Goal: Task Accomplishment & Management: Complete application form

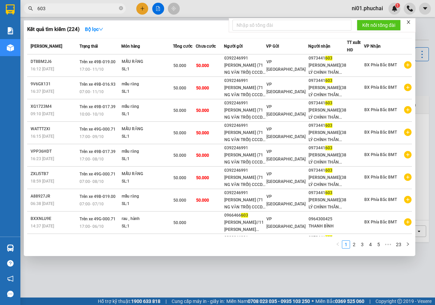
click at [156, 10] on div at bounding box center [217, 152] width 435 height 305
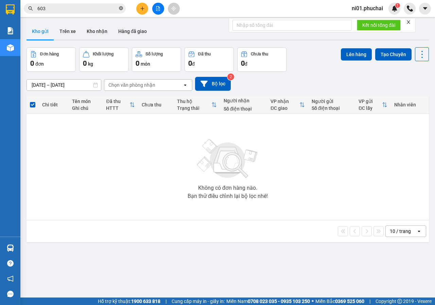
click at [120, 8] on icon "close-circle" at bounding box center [121, 8] width 4 height 4
click at [160, 12] on button at bounding box center [158, 9] width 12 height 12
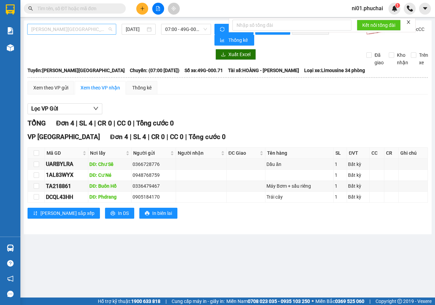
click at [108, 29] on span "[PERSON_NAME][GEOGRAPHIC_DATA]" at bounding box center [71, 29] width 81 height 10
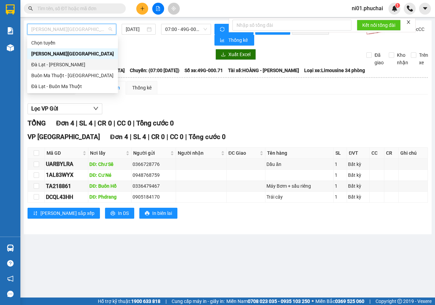
click at [65, 63] on div "Đà Lạt - [PERSON_NAME]" at bounding box center [72, 64] width 83 height 7
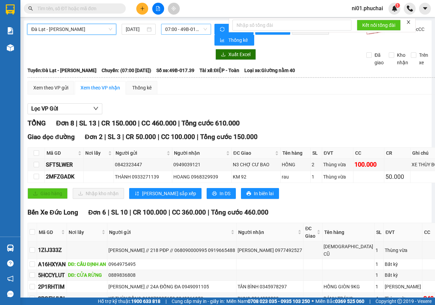
click at [172, 28] on span "07:00 - 49B-017.39" at bounding box center [185, 29] width 41 height 10
click at [139, 30] on input "[DATE]" at bounding box center [136, 28] width 20 height 7
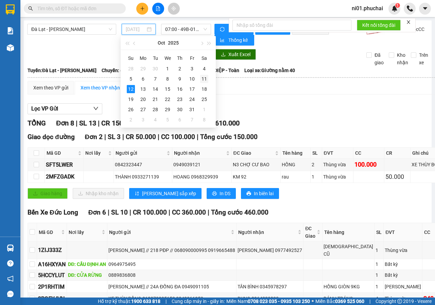
click at [203, 79] on div "11" at bounding box center [204, 79] width 8 height 8
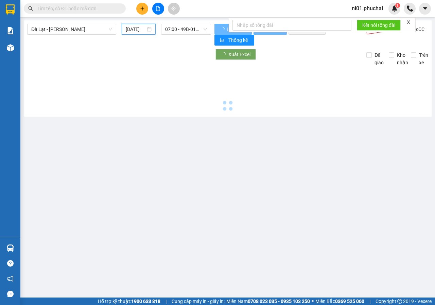
type input "[DATE]"
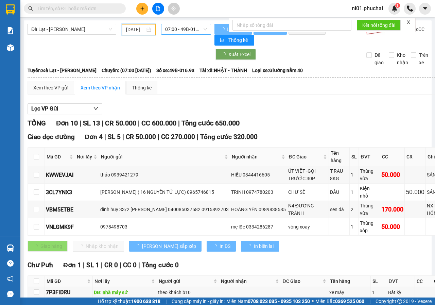
click at [188, 27] on span "07:00 - 49B-016.93" at bounding box center [185, 29] width 41 height 10
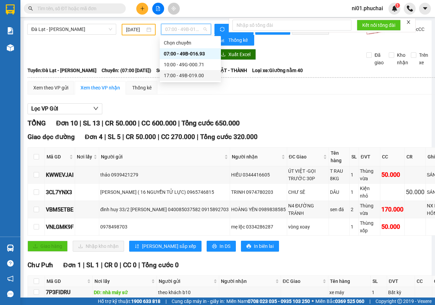
click at [181, 74] on div "17:00 - 49B-019.00" at bounding box center [190, 75] width 53 height 7
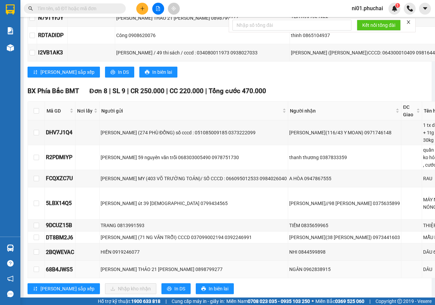
scroll to position [510, 0]
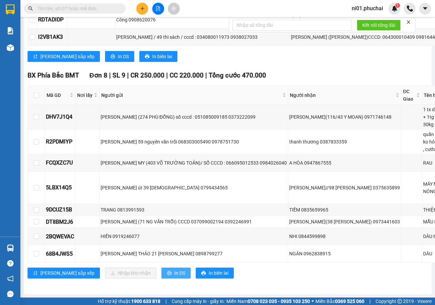
click at [174, 269] on span "In DS" at bounding box center [179, 272] width 11 height 7
drag, startPoint x: 310, startPoint y: 85, endPoint x: 354, endPoint y: 84, distance: 43.5
click at [354, 138] on div "thanh thương 0387833359" at bounding box center [344, 141] width 111 height 7
copy div "0387833359"
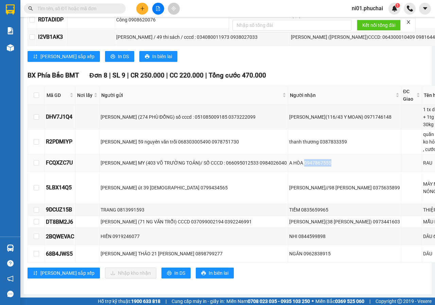
drag, startPoint x: 297, startPoint y: 124, endPoint x: 329, endPoint y: 123, distance: 32.7
click at [329, 159] on div "A HÒA 0947867555" at bounding box center [344, 162] width 111 height 7
copy div "0947867555"
drag, startPoint x: 337, startPoint y: 160, endPoint x: 370, endPoint y: 160, distance: 32.6
click at [370, 184] on div "[PERSON_NAME]//98 [PERSON_NAME] 0375635899" at bounding box center [344, 187] width 111 height 7
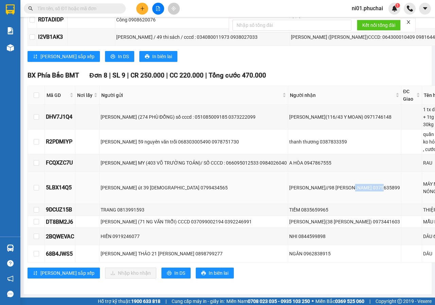
copy div "0375635899"
drag, startPoint x: 292, startPoint y: 198, endPoint x: 321, endPoint y: 196, distance: 29.9
click at [321, 206] on div "TIỀM 0835659965" at bounding box center [344, 209] width 111 height 7
copy div "0835659965"
click at [101, 9] on input "text" at bounding box center [77, 8] width 80 height 7
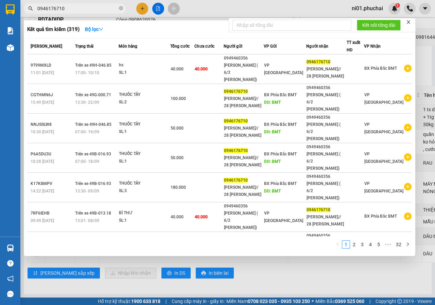
type input "0946176710"
click at [142, 10] on div at bounding box center [217, 152] width 435 height 305
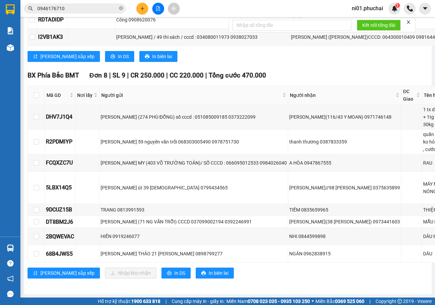
click at [143, 12] on button at bounding box center [142, 9] width 12 height 12
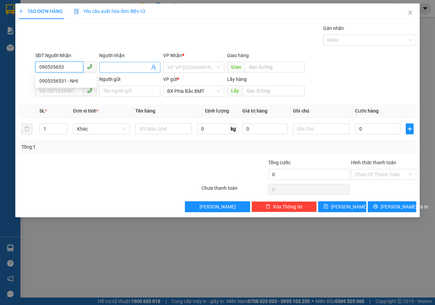
type input "0905356531"
click at [66, 80] on div "0905356531 - NHI" at bounding box center [65, 80] width 53 height 7
type input "NHI"
type input "50.000"
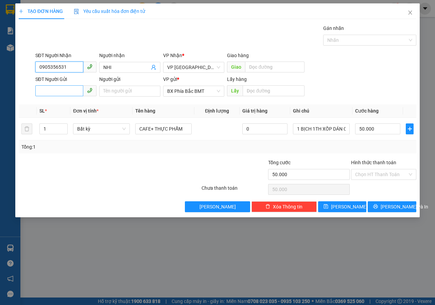
type input "0905356531"
click at [69, 94] on input "SĐT Người Gửi" at bounding box center [59, 90] width 48 height 11
type input "0978548970"
click at [141, 90] on input "Người gửi" at bounding box center [129, 91] width 61 height 11
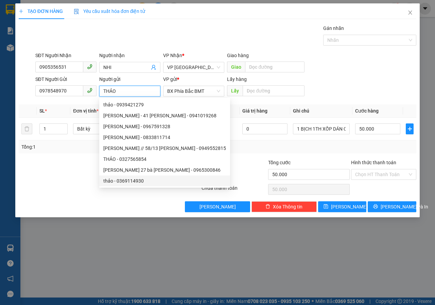
type input "THẢO"
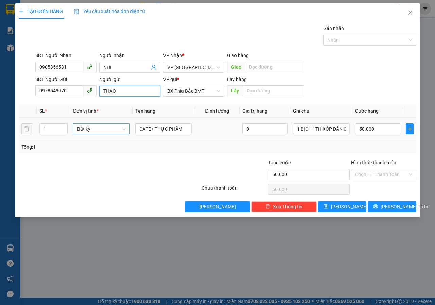
click at [125, 130] on span "Bất kỳ" at bounding box center [101, 129] width 49 height 10
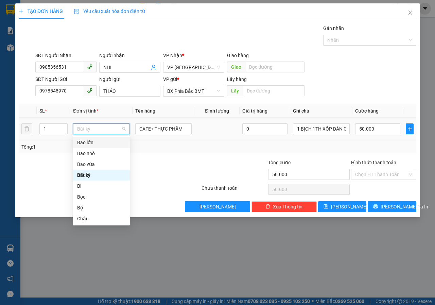
type input "M"
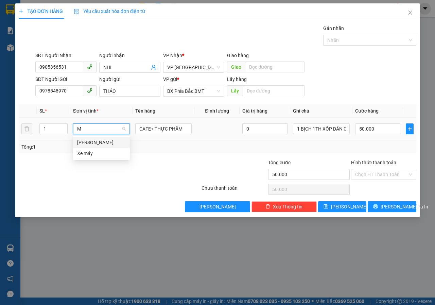
click at [96, 143] on div "[PERSON_NAME]" at bounding box center [101, 142] width 49 height 7
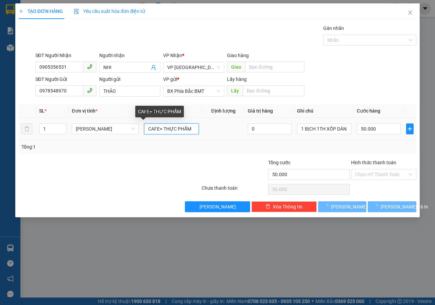
drag, startPoint x: 186, startPoint y: 130, endPoint x: 88, endPoint y: 138, distance: 97.8
click at [88, 138] on tr "1 Món CAFE+ THỰC PHẨM 0 1 BỊCH 1TH XỐP DÁN CHUNG 50.000" at bounding box center [218, 129] width 398 height 23
type input "0"
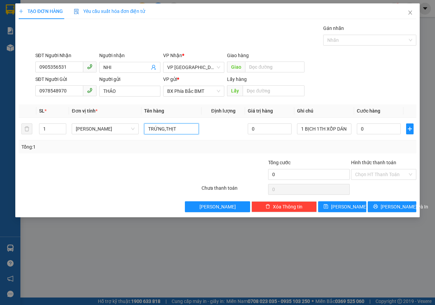
type input "TRỨNG,THỊT"
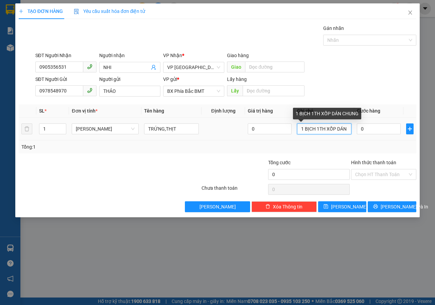
scroll to position [0, 15]
drag, startPoint x: 297, startPoint y: 130, endPoint x: 355, endPoint y: 129, distance: 58.1
click at [355, 129] on tr "1 Món TRỨNG,THỊT 0 1 BỊCH 1TH XỐP DÁN CHUNG 0" at bounding box center [218, 129] width 398 height 23
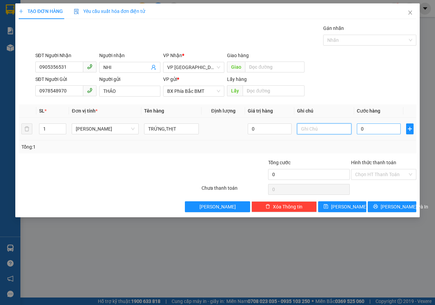
scroll to position [0, 0]
type input "TÚI NILONG TRẮNG"
click at [366, 129] on input "0" at bounding box center [378, 128] width 43 height 11
type input "5"
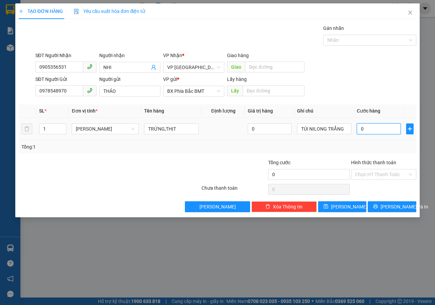
type input "5"
type input "50"
type input "500"
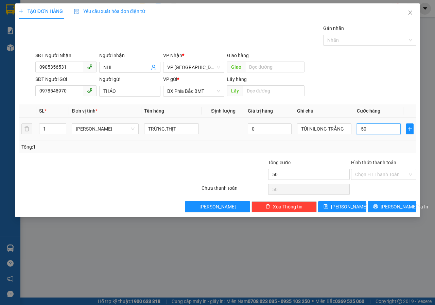
type input "500"
type input "5.000"
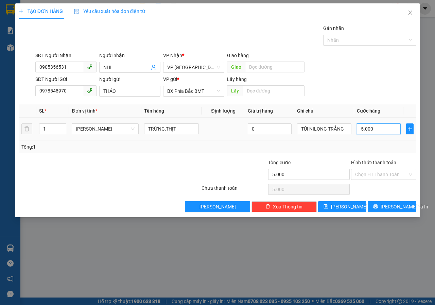
type input "50.000"
click at [245, 92] on input "text" at bounding box center [274, 90] width 62 height 11
type input "BMT"
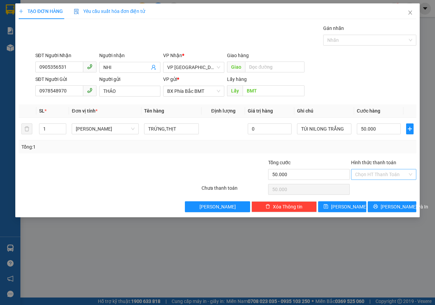
click at [389, 171] on input "Hình thức thanh toán" at bounding box center [381, 174] width 52 height 10
click at [383, 186] on div "Tại văn phòng" at bounding box center [383, 187] width 57 height 7
type input "0"
click at [387, 207] on span "[PERSON_NAME] và In" at bounding box center [405, 206] width 48 height 7
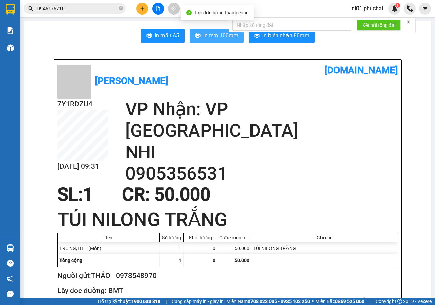
click at [212, 37] on span "In tem 100mm" at bounding box center [220, 35] width 35 height 8
